Goal: Transaction & Acquisition: Obtain resource

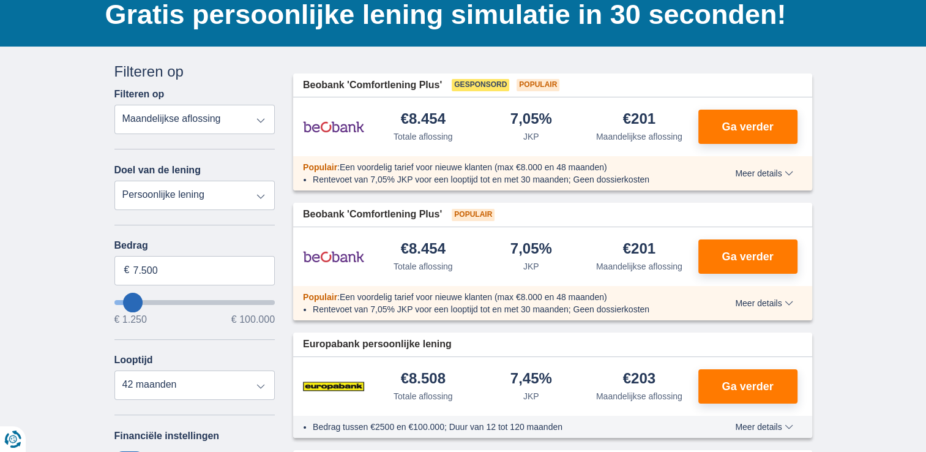
scroll to position [122, 0]
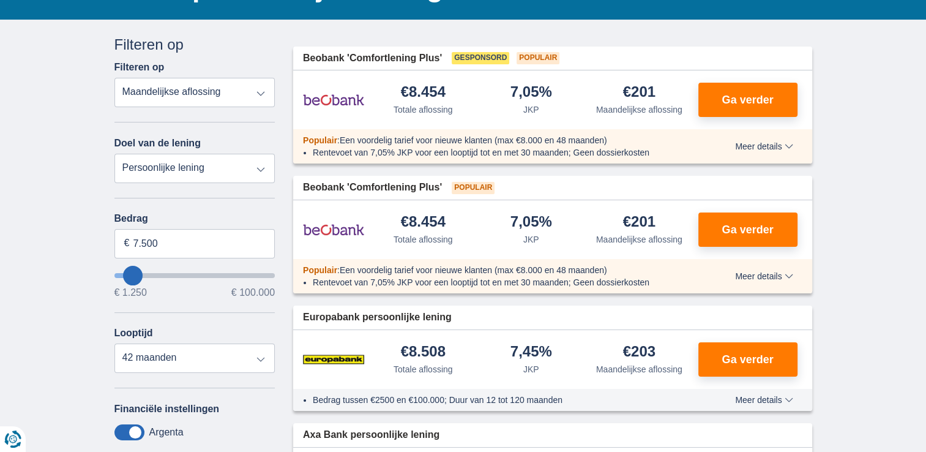
type input "8250"
type input "8.250"
select select "48"
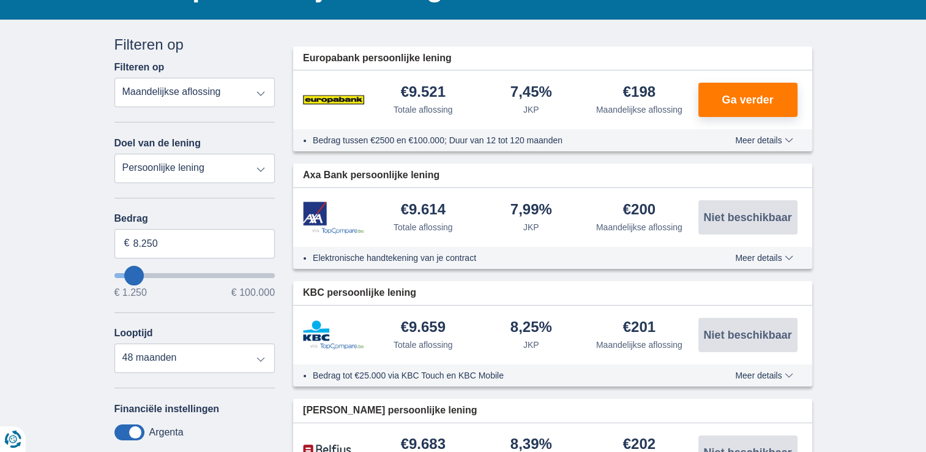
type input "10.250"
type input "10250"
type input "11.250"
type input "11250"
select select "60"
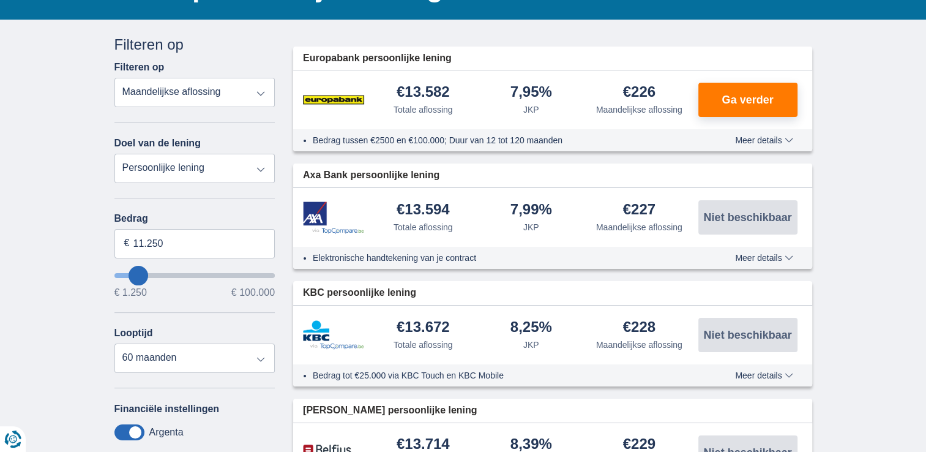
click at [263, 170] on select "Persoonlijke lening Auto Moto / fiets Mobilhome / caravan Renovatie Energie Sch…" at bounding box center [194, 168] width 161 height 29
type input "23.250"
type input "23250"
select select "120"
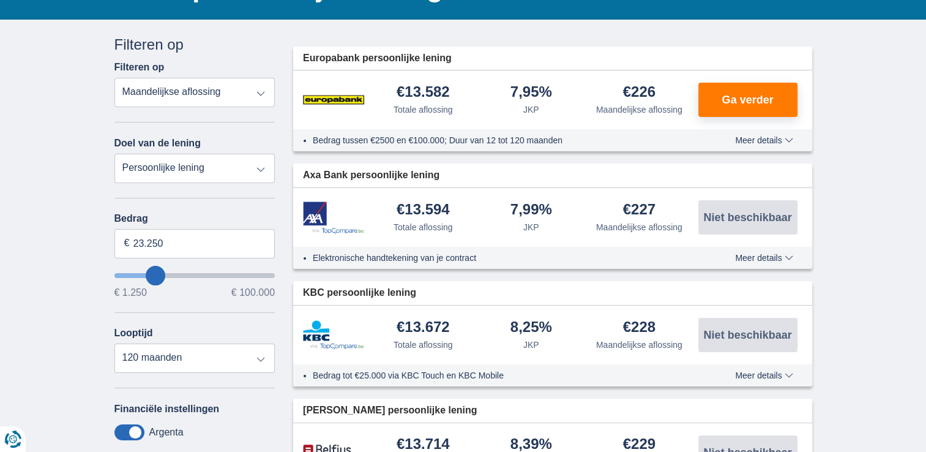
type input "23250"
click at [154, 274] on input "wantToBorrow" at bounding box center [194, 275] width 161 height 5
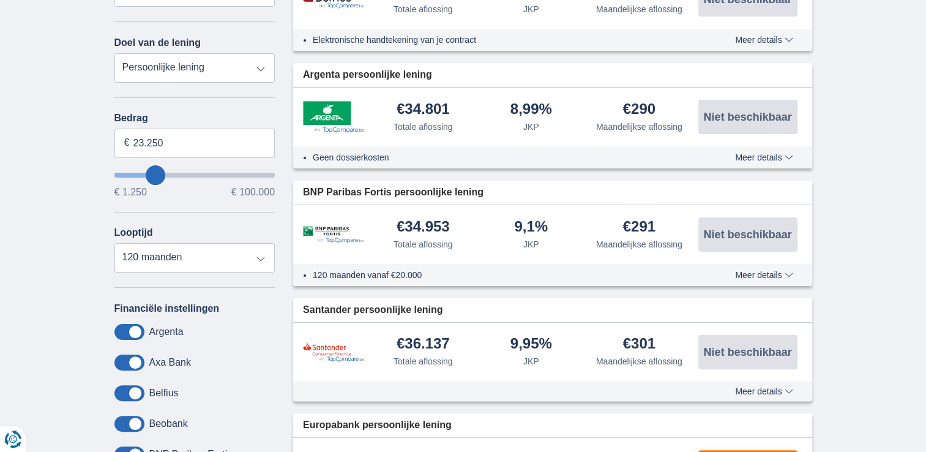
scroll to position [245, 0]
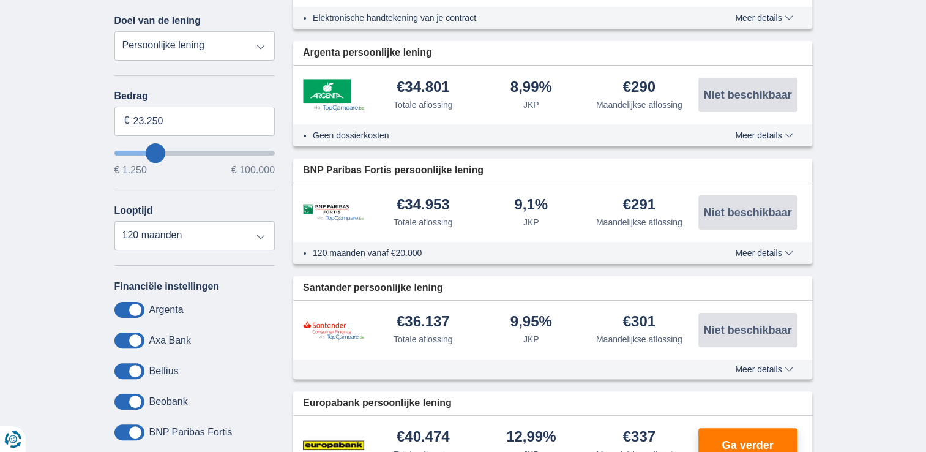
type input "97.250"
type input "97250"
click at [261, 151] on input "wantToBorrow" at bounding box center [194, 153] width 161 height 5
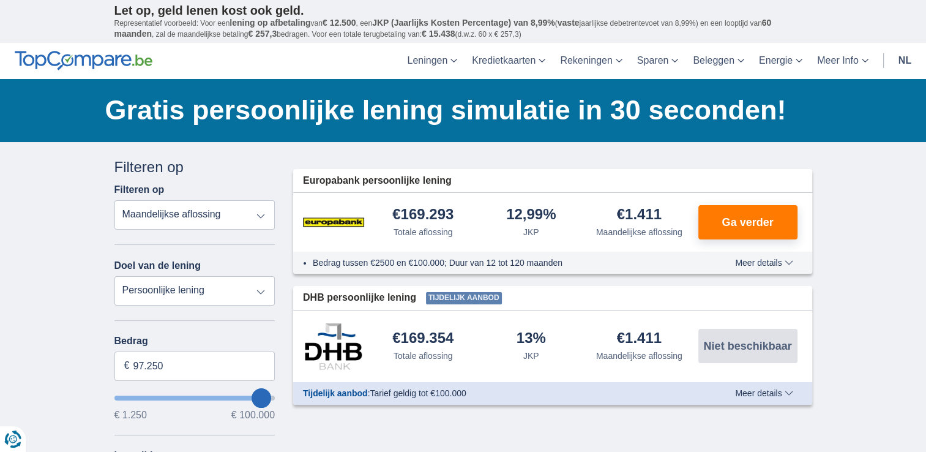
click at [905, 60] on link "nl" at bounding box center [905, 61] width 28 height 36
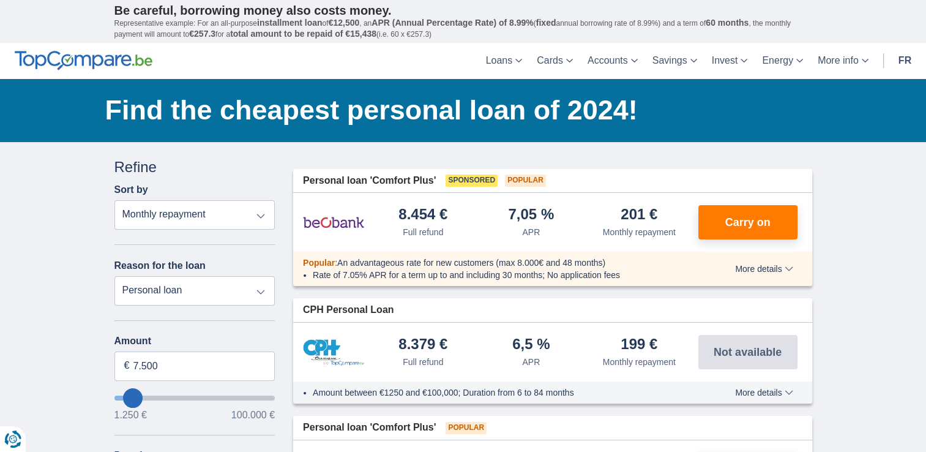
click at [264, 292] on select "Personal loan Car Motorcycle / Bike Caravan / mobile home Road repairs Energy L…" at bounding box center [194, 290] width 161 height 29
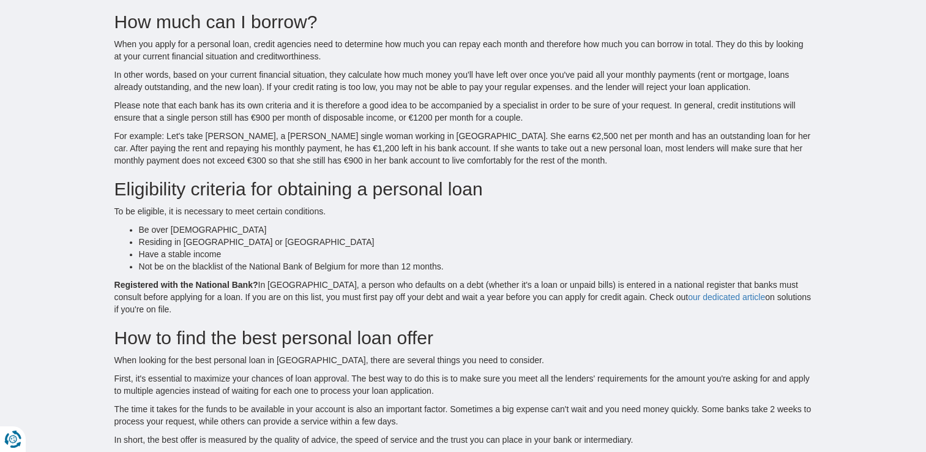
scroll to position [1224, 0]
